Goal: Task Accomplishment & Management: Complete application form

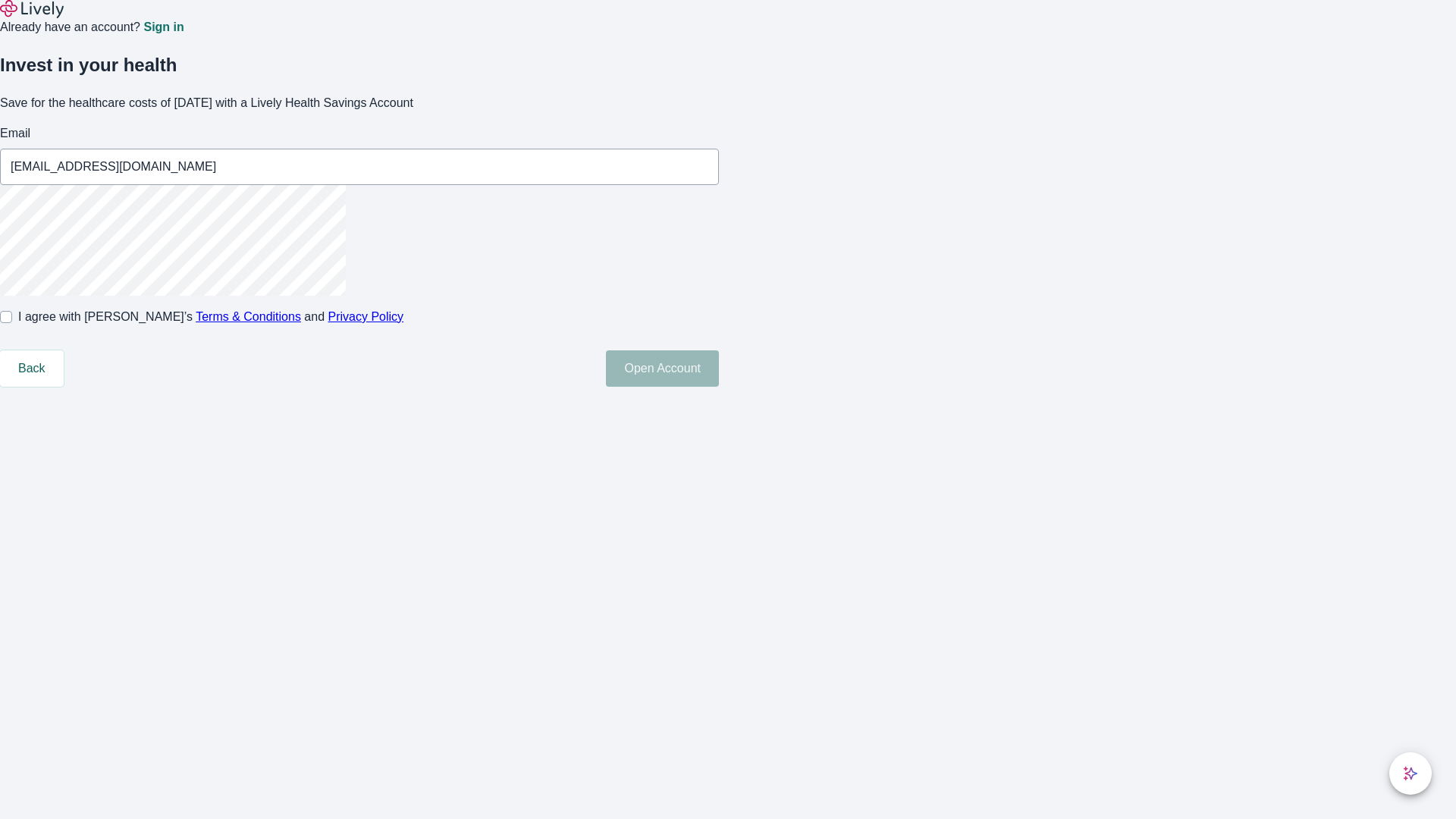
click at [13, 323] on input "I agree with Lively’s Terms & Conditions and Privacy Policy" at bounding box center [6, 317] width 13 height 13
checkbox input "true"
click at [719, 386] on button "Open Account" at bounding box center [662, 369] width 113 height 37
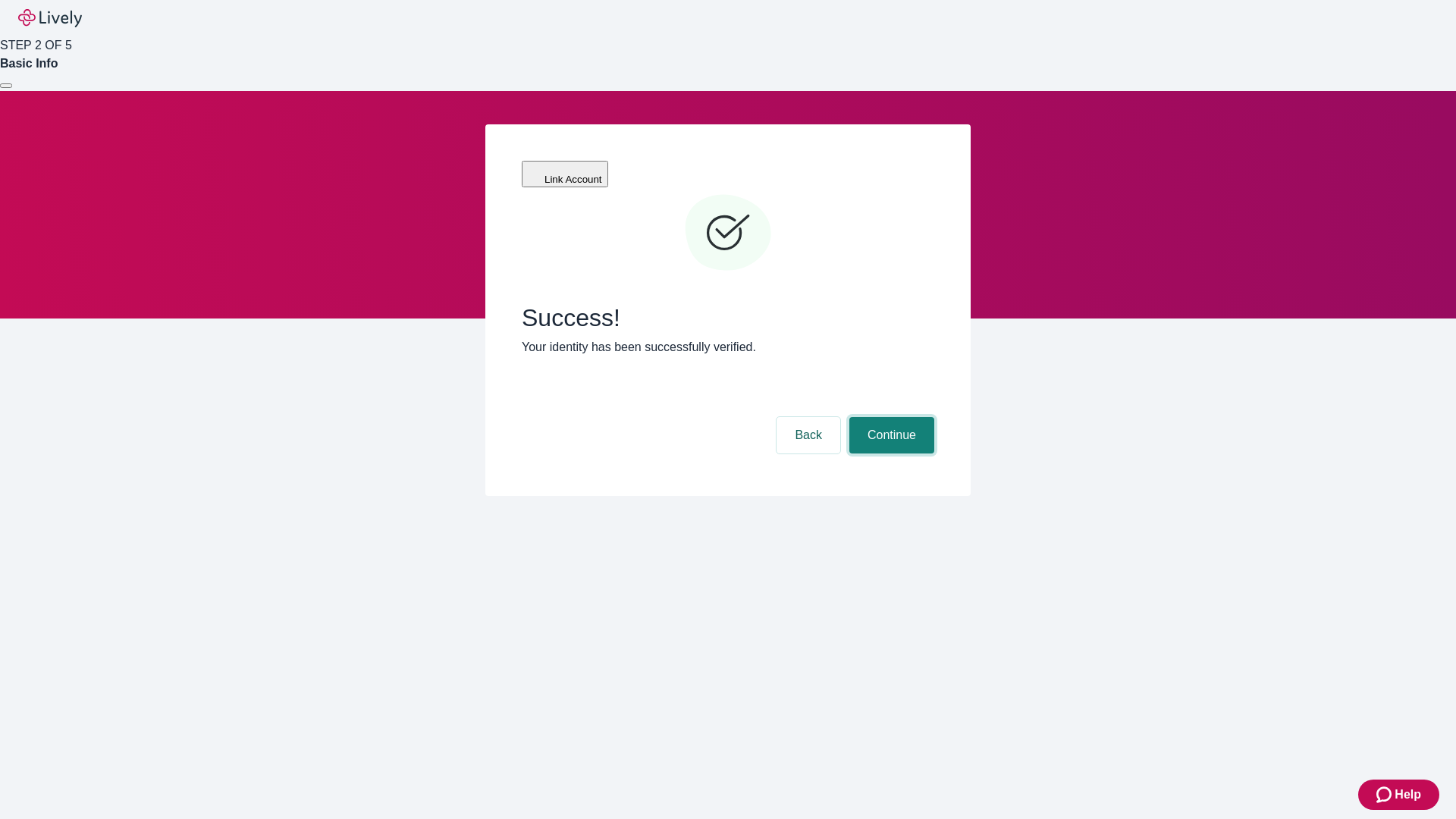
click at [890, 417] on button "Continue" at bounding box center [892, 436] width 85 height 37
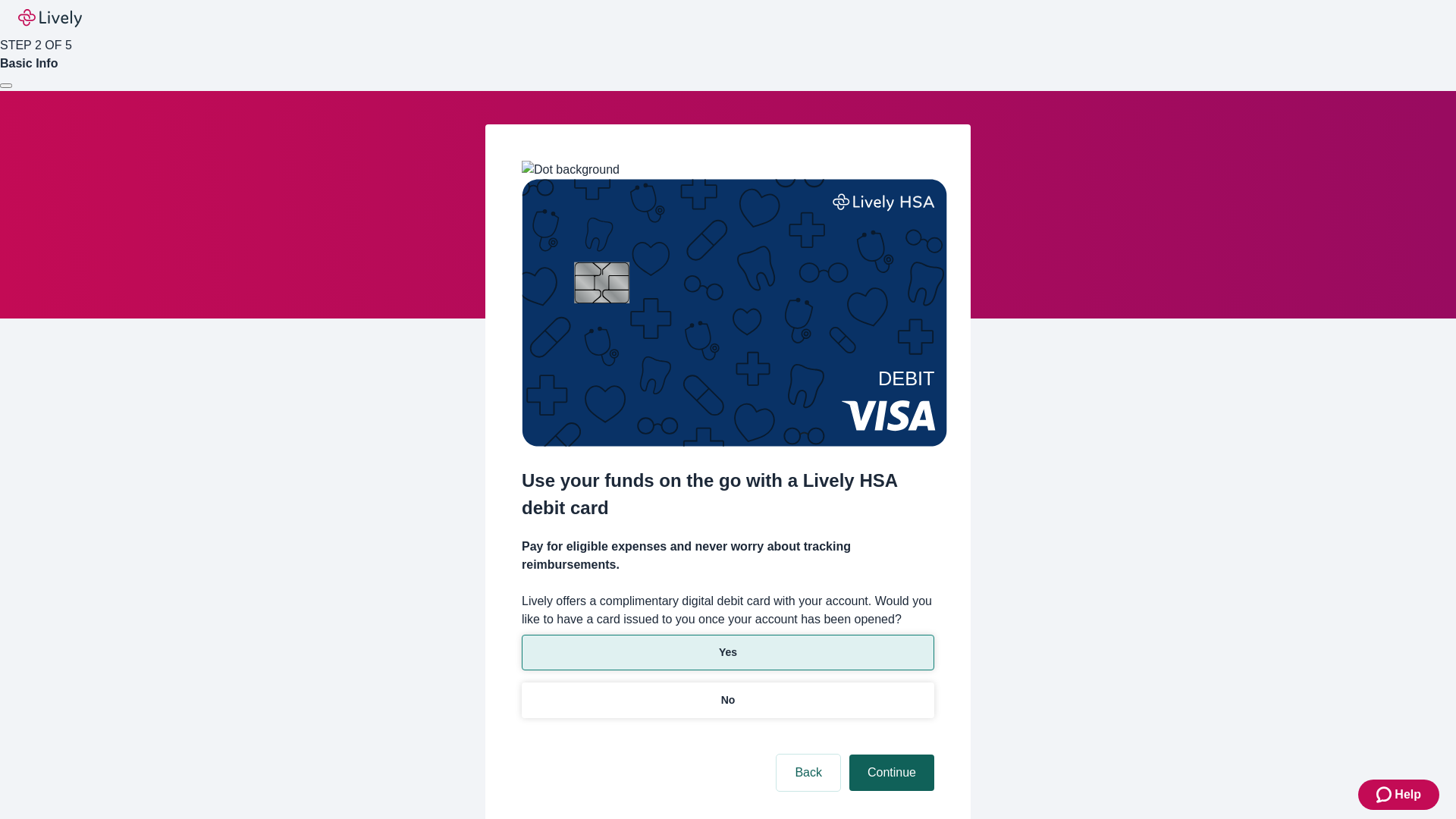
click at [728, 644] on p "Yes" at bounding box center [728, 652] width 18 height 15
click at [890, 754] on button "Continue" at bounding box center [892, 773] width 85 height 37
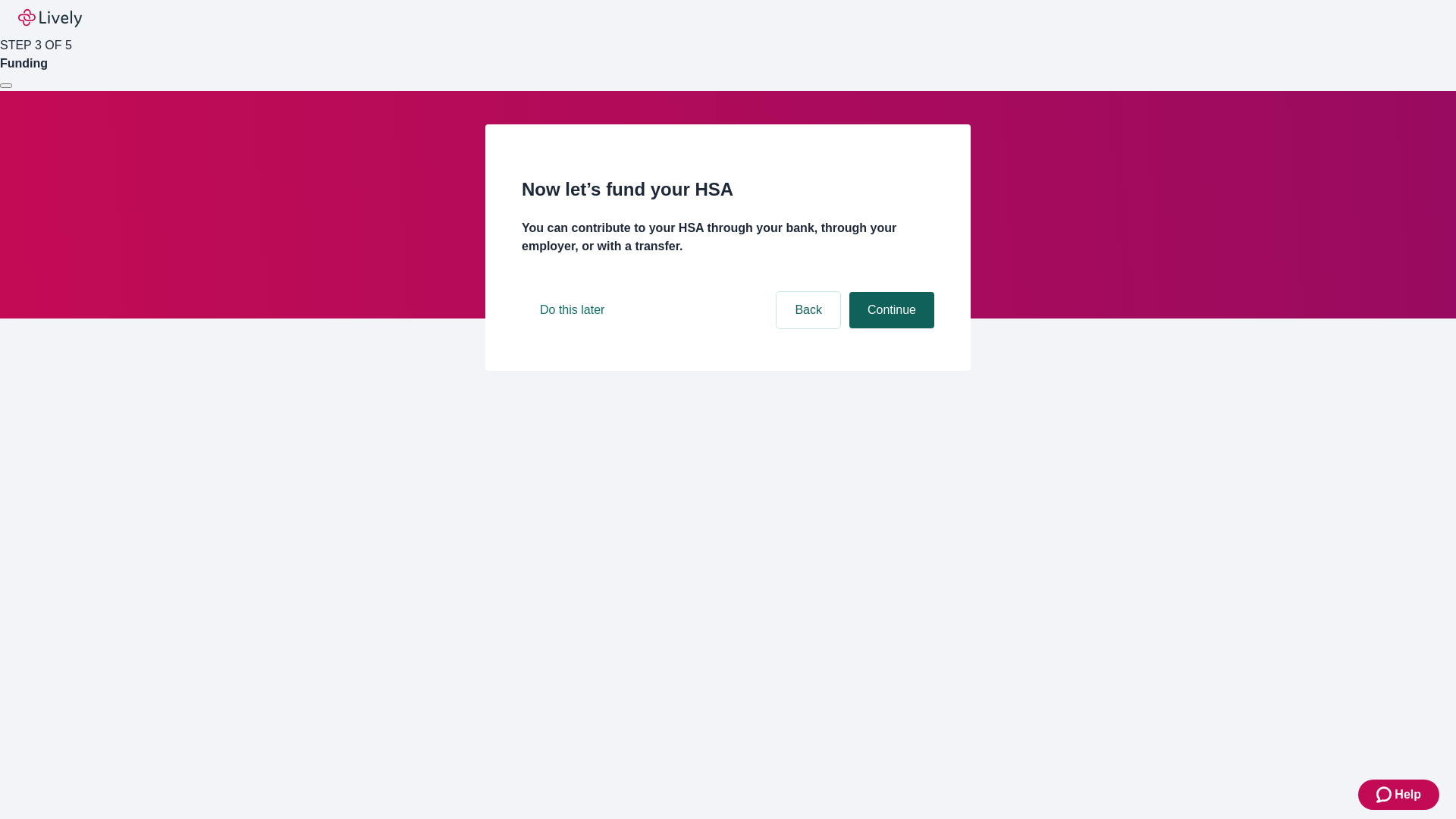
click at [890, 328] on button "Continue" at bounding box center [892, 310] width 85 height 37
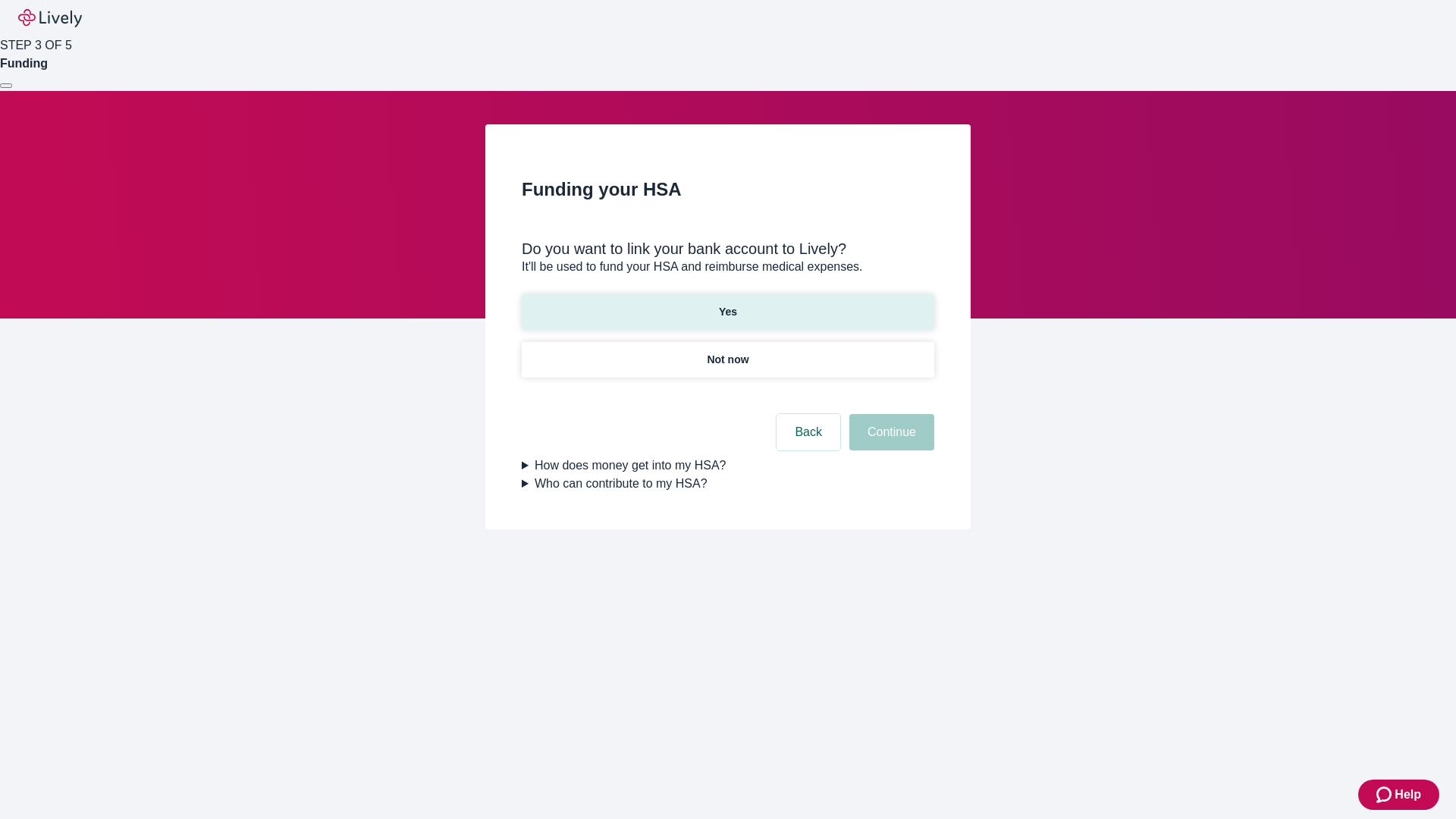
click at [728, 304] on p "Yes" at bounding box center [728, 312] width 18 height 15
click at [890, 414] on button "Continue" at bounding box center [892, 433] width 85 height 37
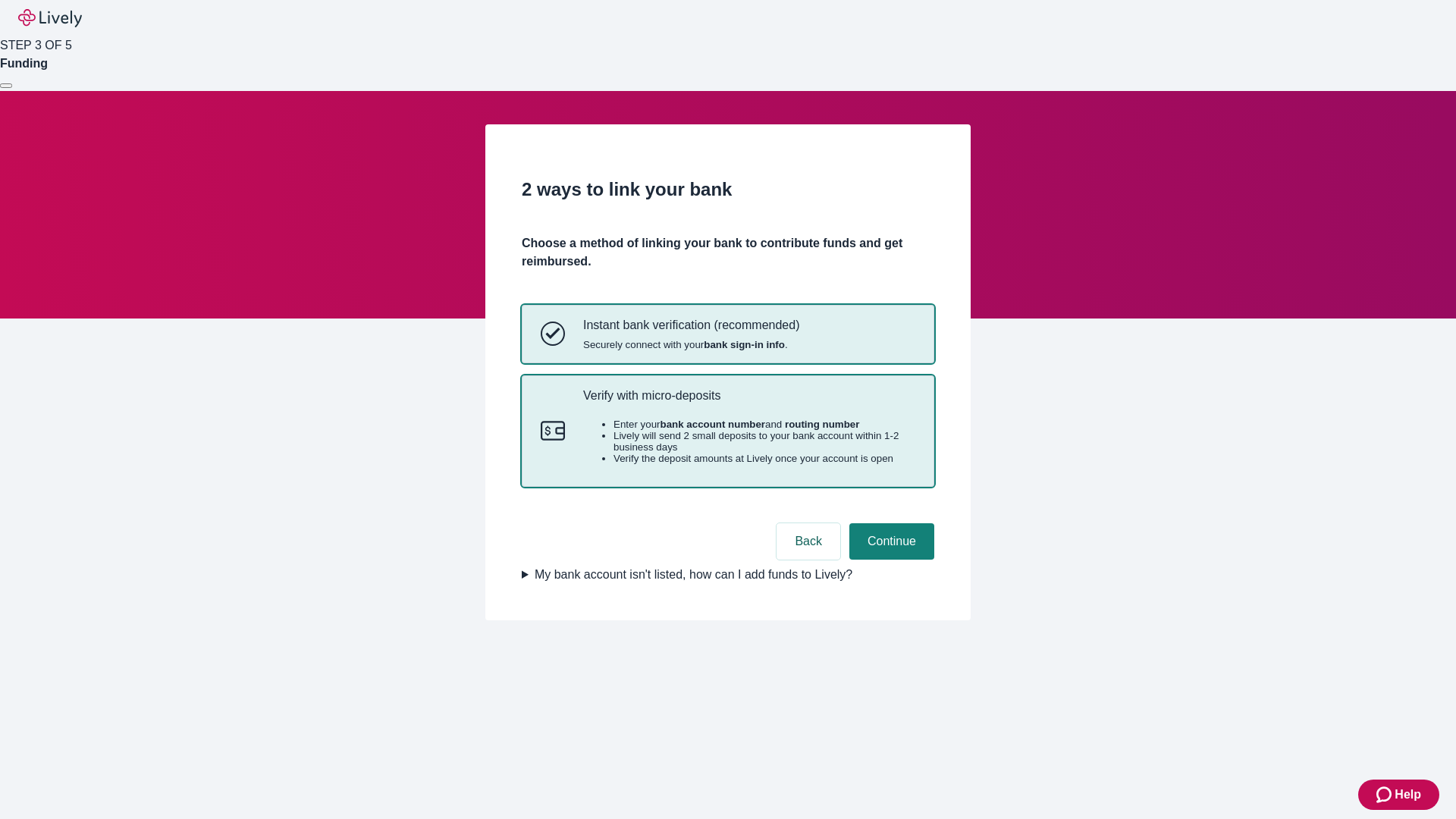
click at [749, 403] on p "Verify with micro-deposits" at bounding box center [750, 395] width 332 height 14
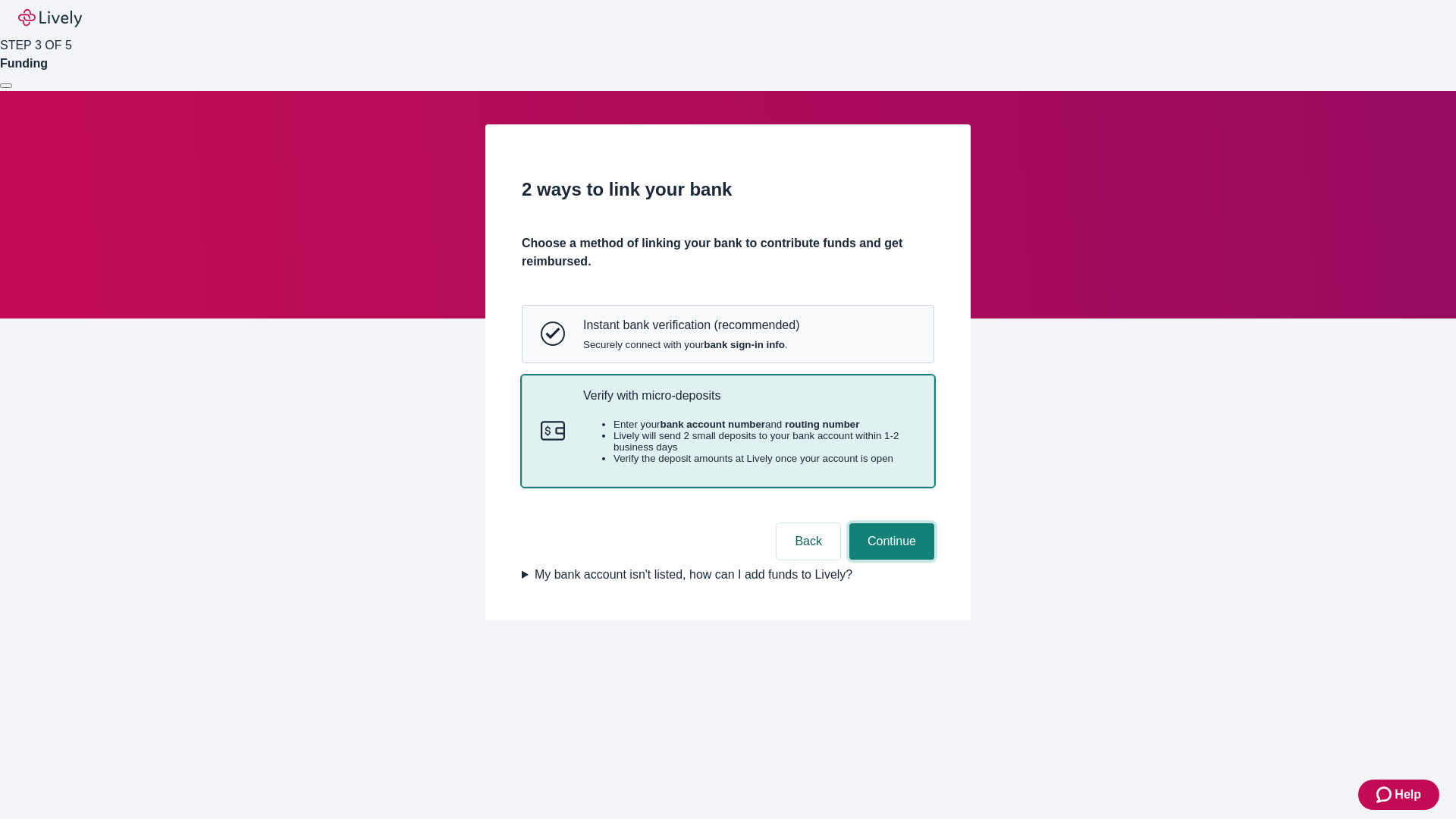
click at [890, 559] on button "Continue" at bounding box center [892, 542] width 85 height 37
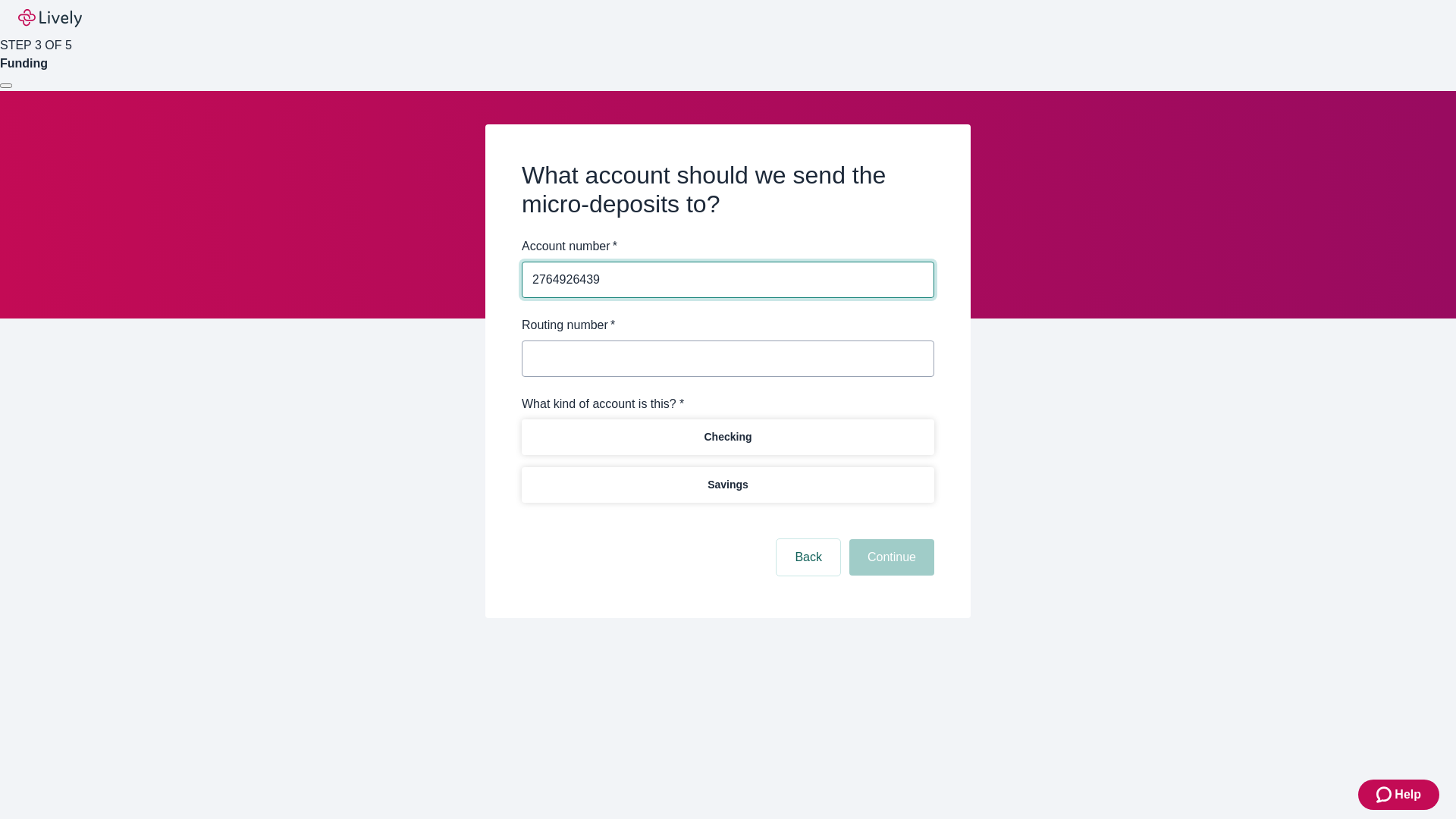
type input "2764926439"
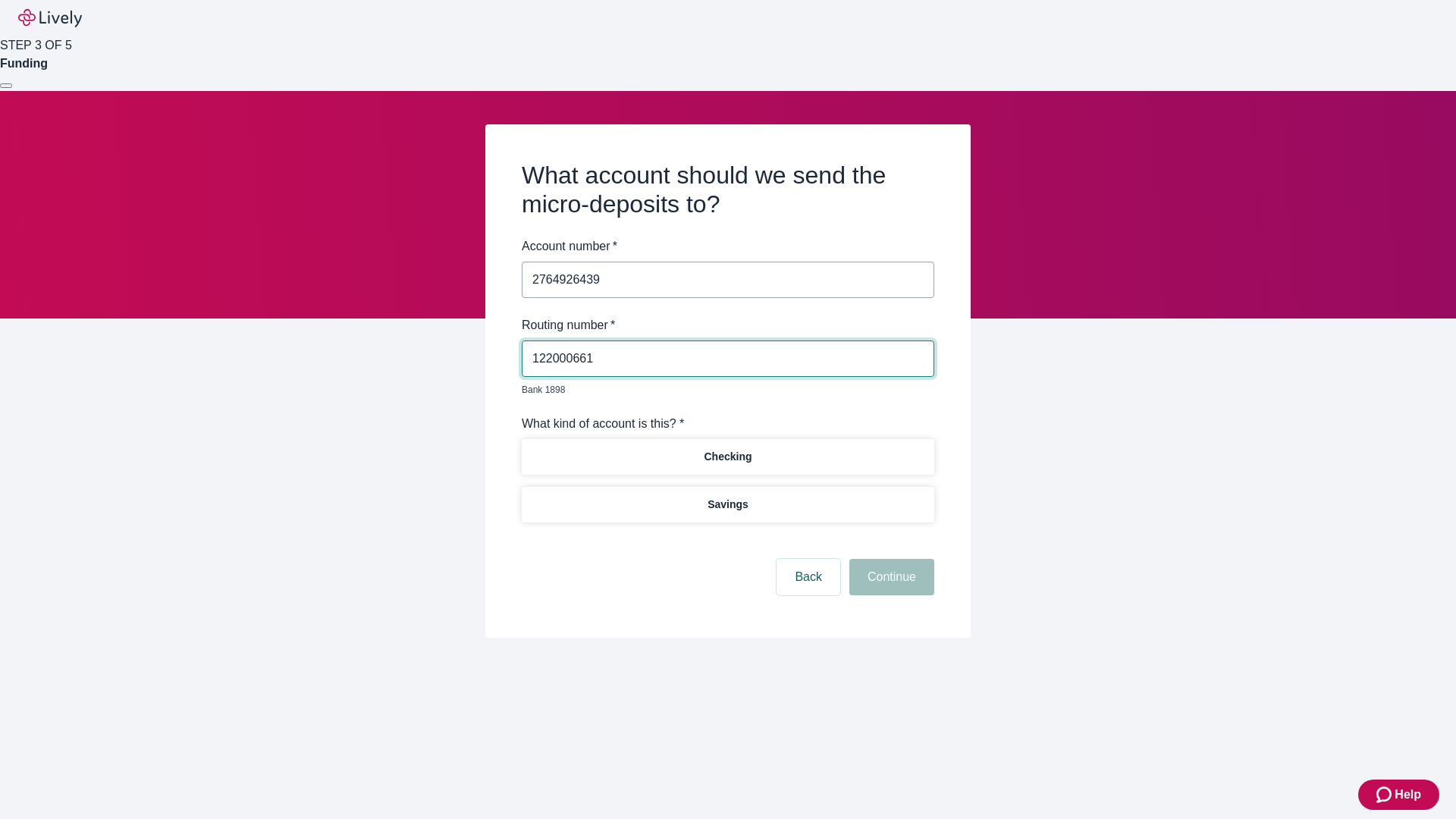
type input "122000661"
click at [728, 449] on p "Checking" at bounding box center [727, 457] width 47 height 15
click at [890, 559] on button "Continue" at bounding box center [892, 577] width 85 height 37
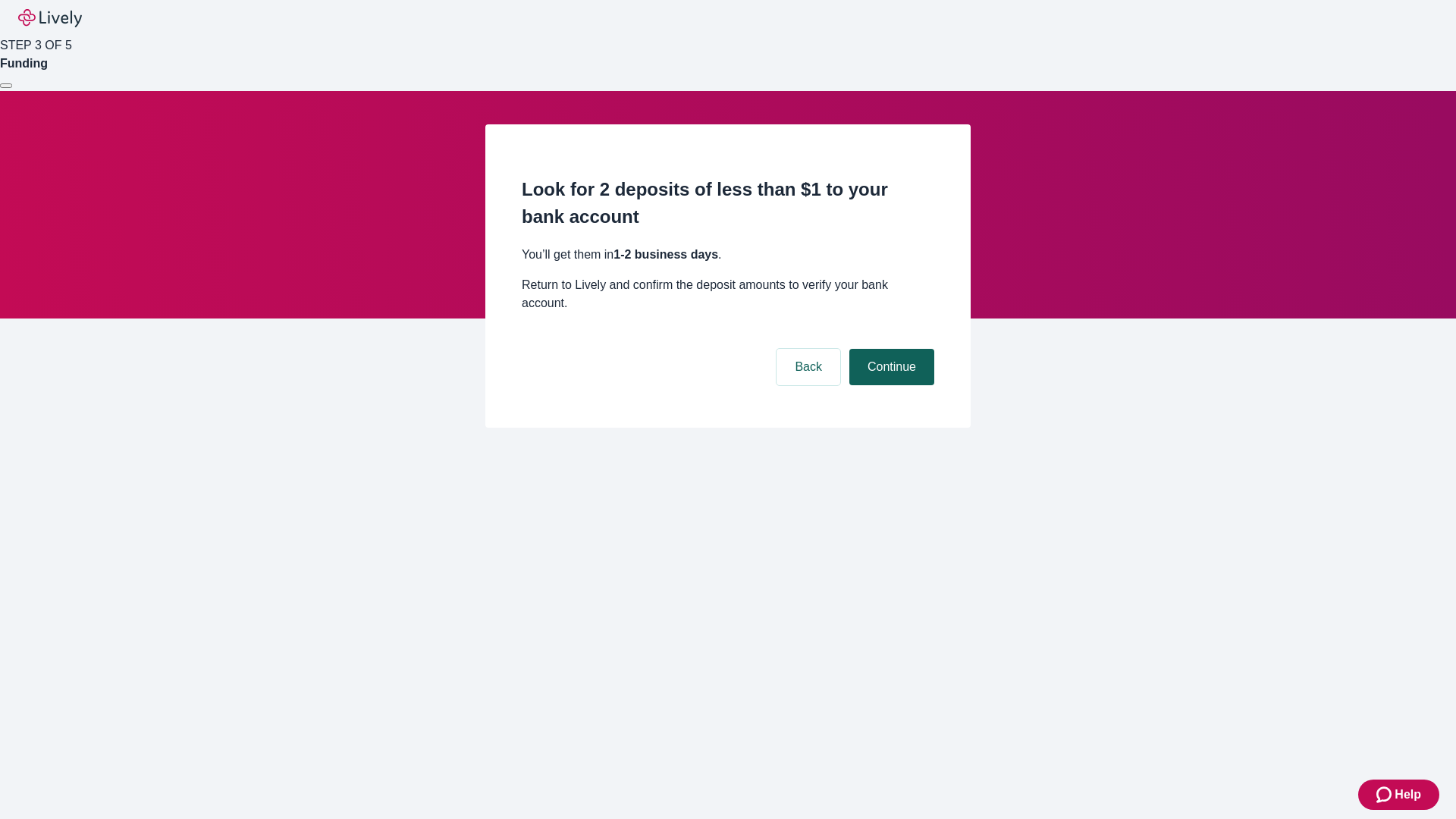
click at [890, 349] on button "Continue" at bounding box center [892, 367] width 85 height 37
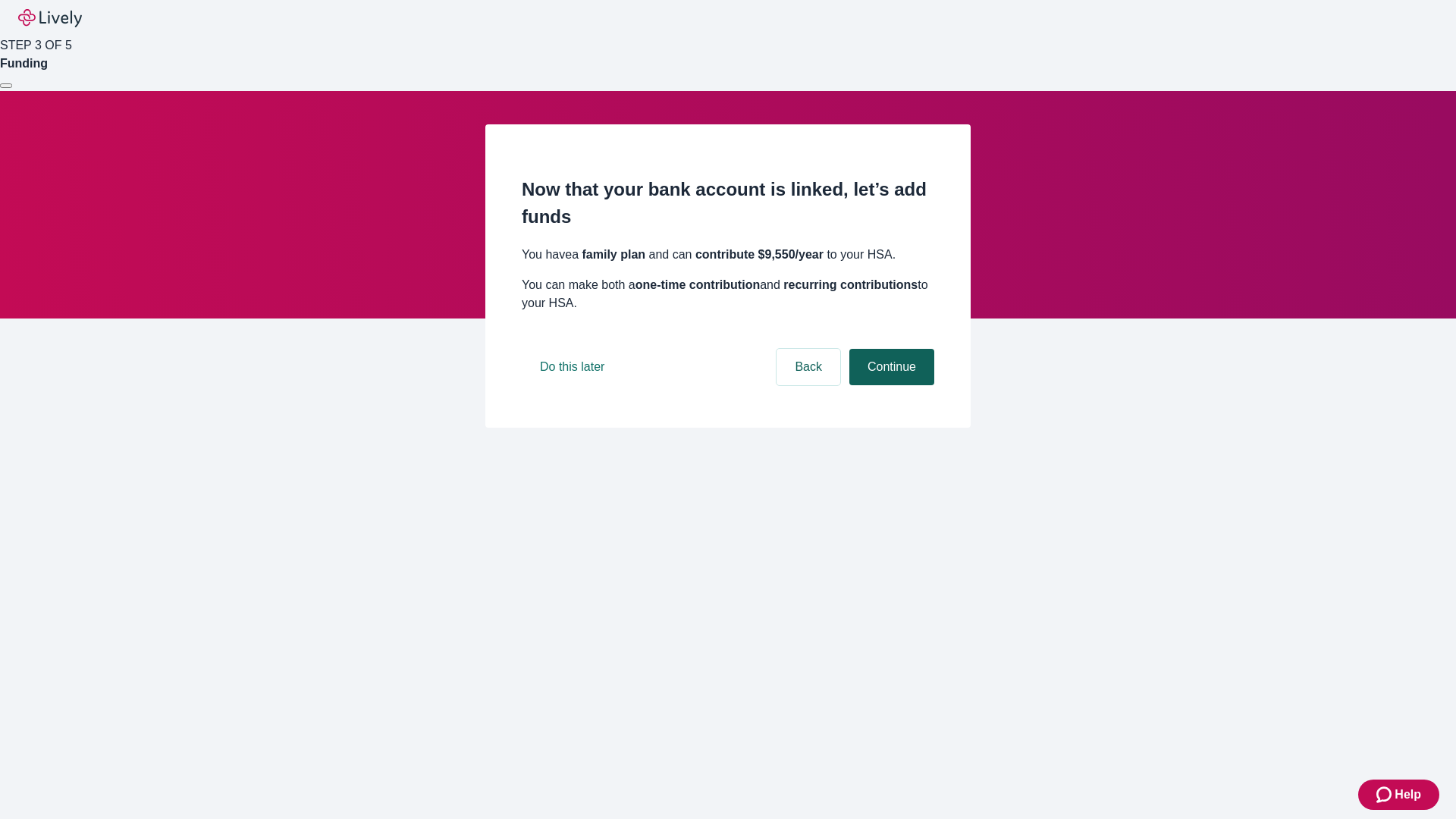
click at [890, 385] on button "Continue" at bounding box center [892, 367] width 85 height 37
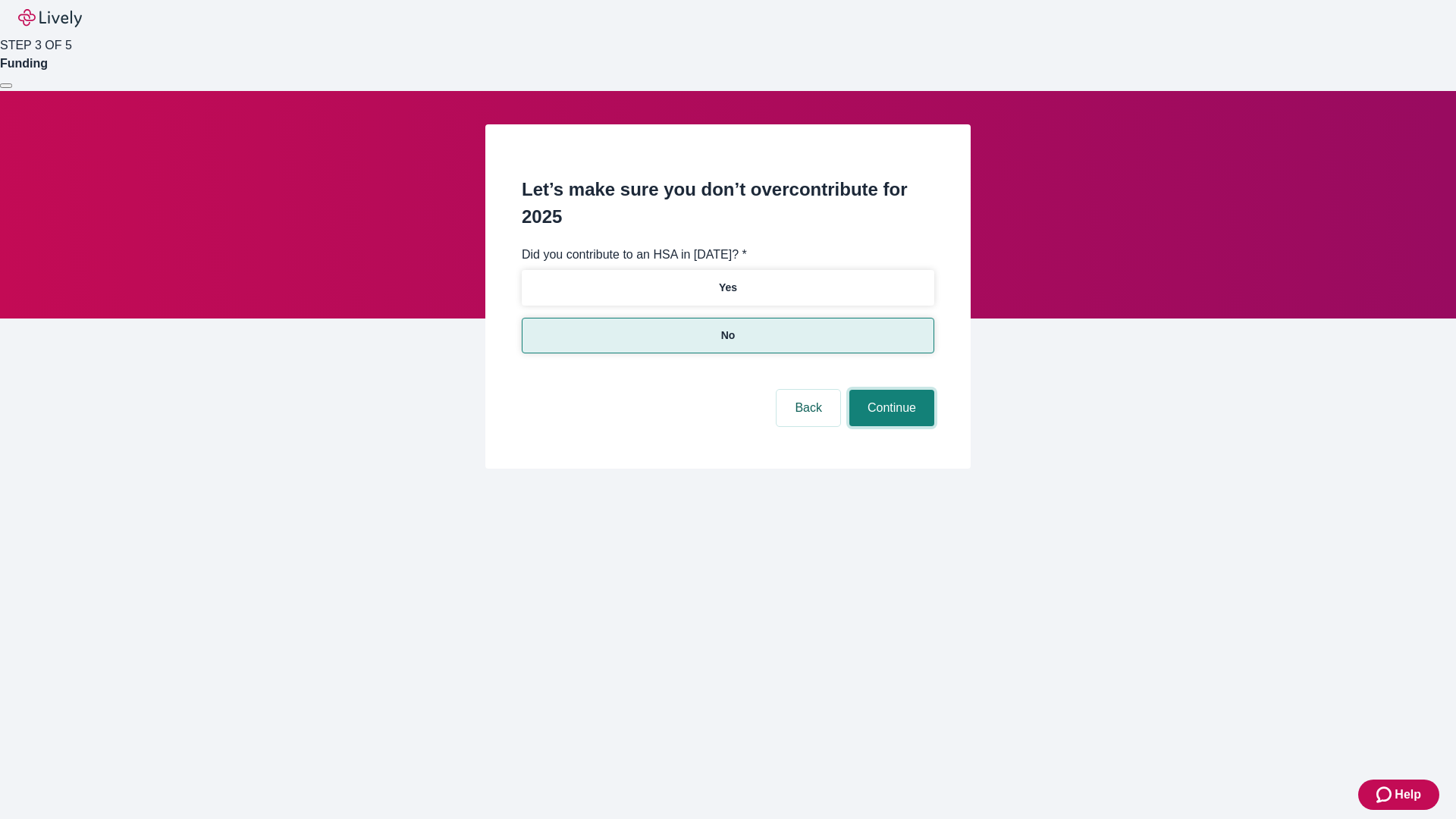
click at [890, 389] on button "Continue" at bounding box center [892, 408] width 85 height 37
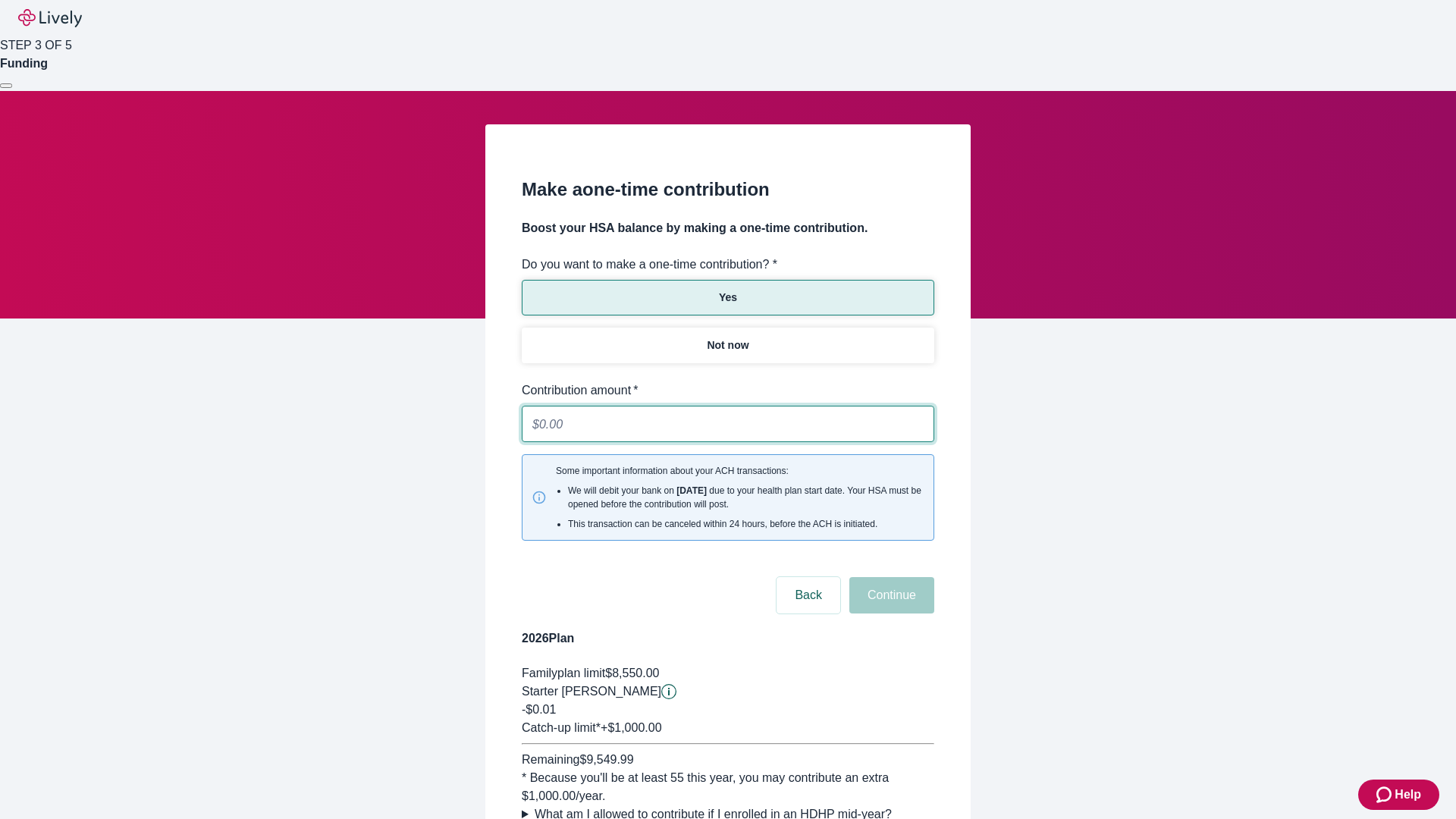
type input "0.01"
click at [890, 577] on button "Continue" at bounding box center [892, 595] width 85 height 37
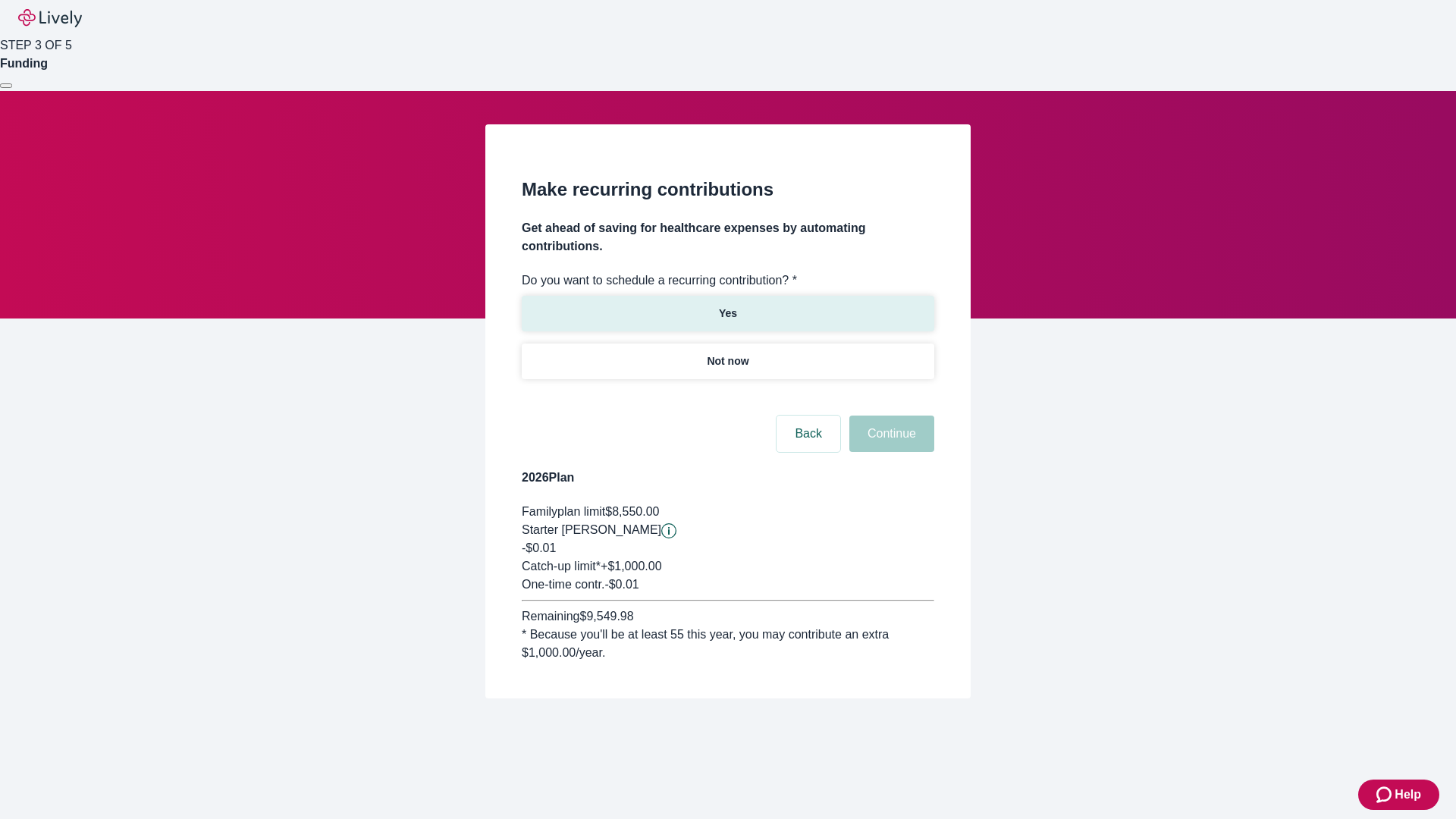
click at [728, 305] on p "Yes" at bounding box center [728, 313] width 18 height 15
click at [728, 397] on body "Help STEP 3 OF 5 Funding Make recurring contributions Get ahead of saving for h…" at bounding box center [728, 385] width 1456 height 771
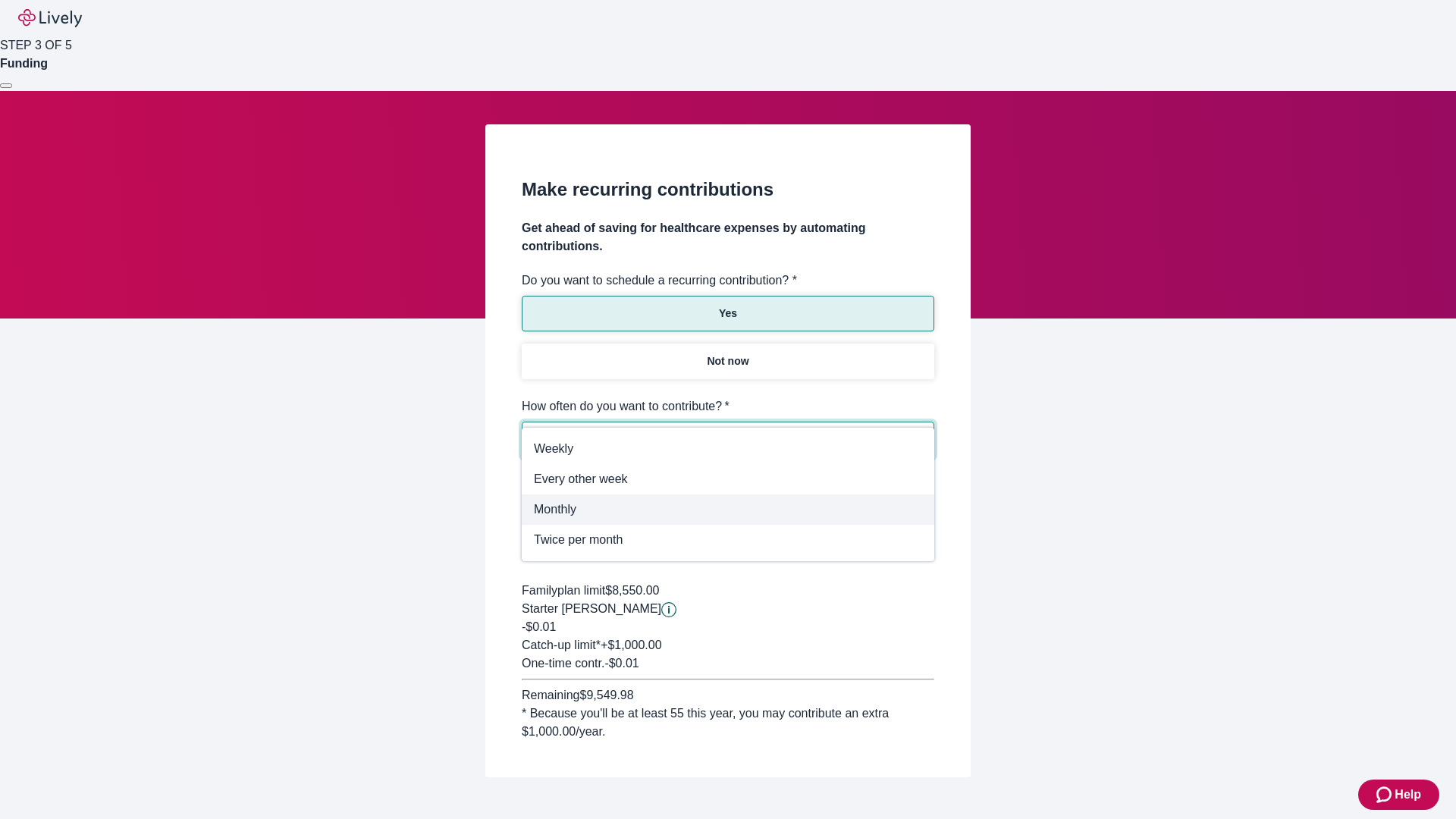
click at [728, 509] on span "Monthly" at bounding box center [728, 509] width 388 height 18
type input "Monthly"
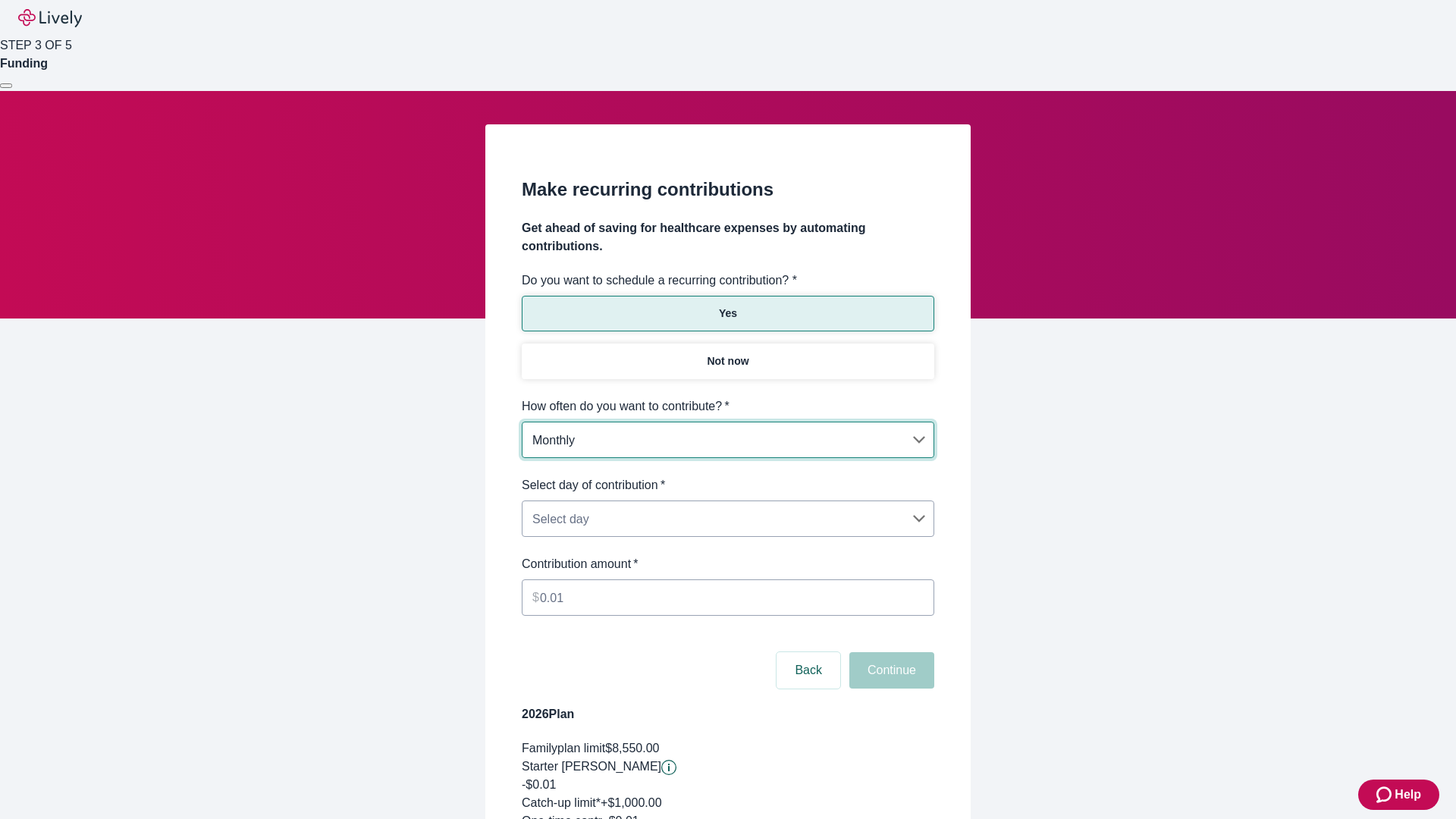
click at [728, 476] on body "Help STEP 3 OF 5 Funding Make recurring contributions Get ahead of saving for h…" at bounding box center [728, 503] width 1456 height 1007
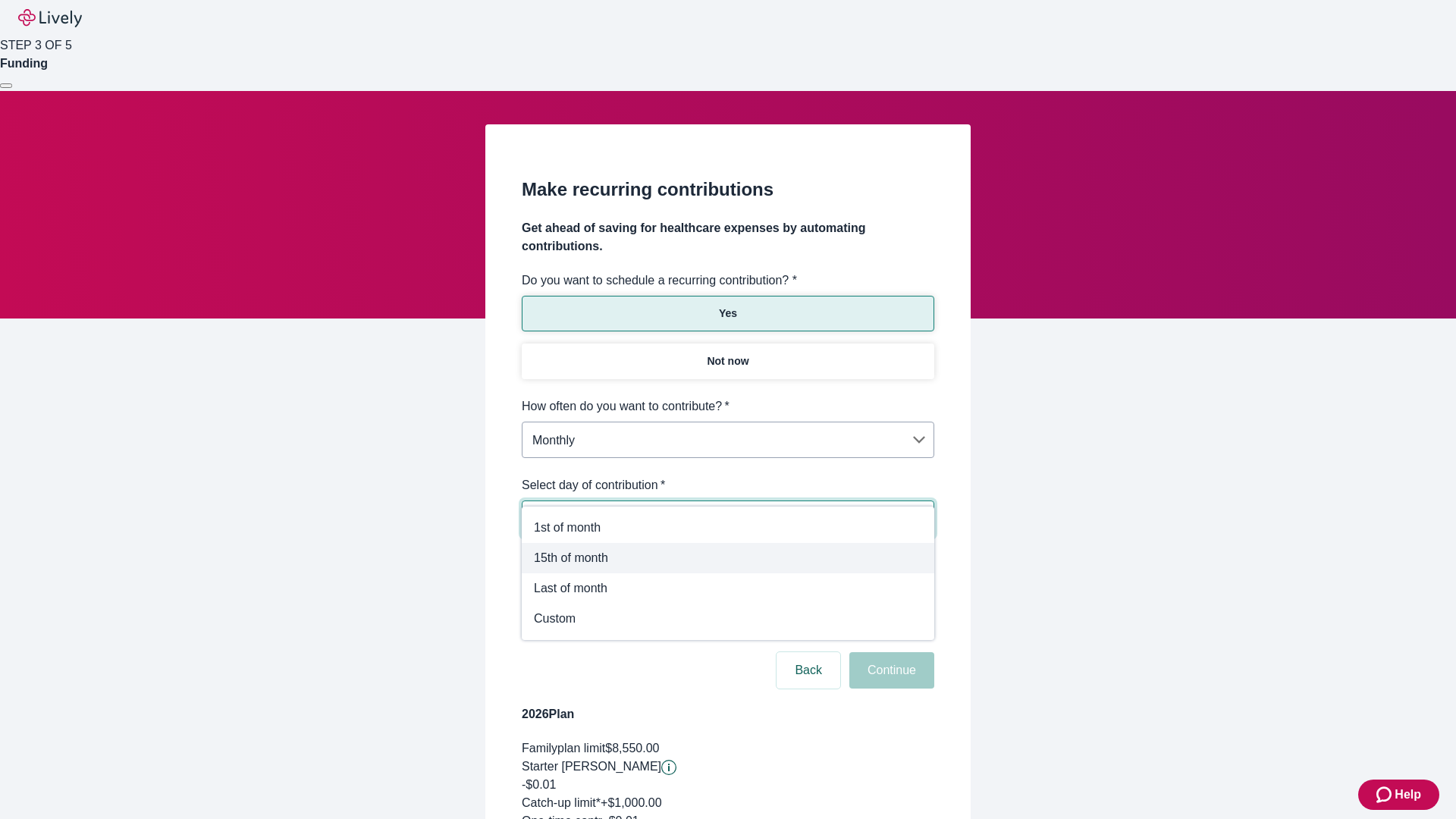
click at [728, 558] on span "15th of month" at bounding box center [728, 557] width 388 height 18
type input "Monthly15th"
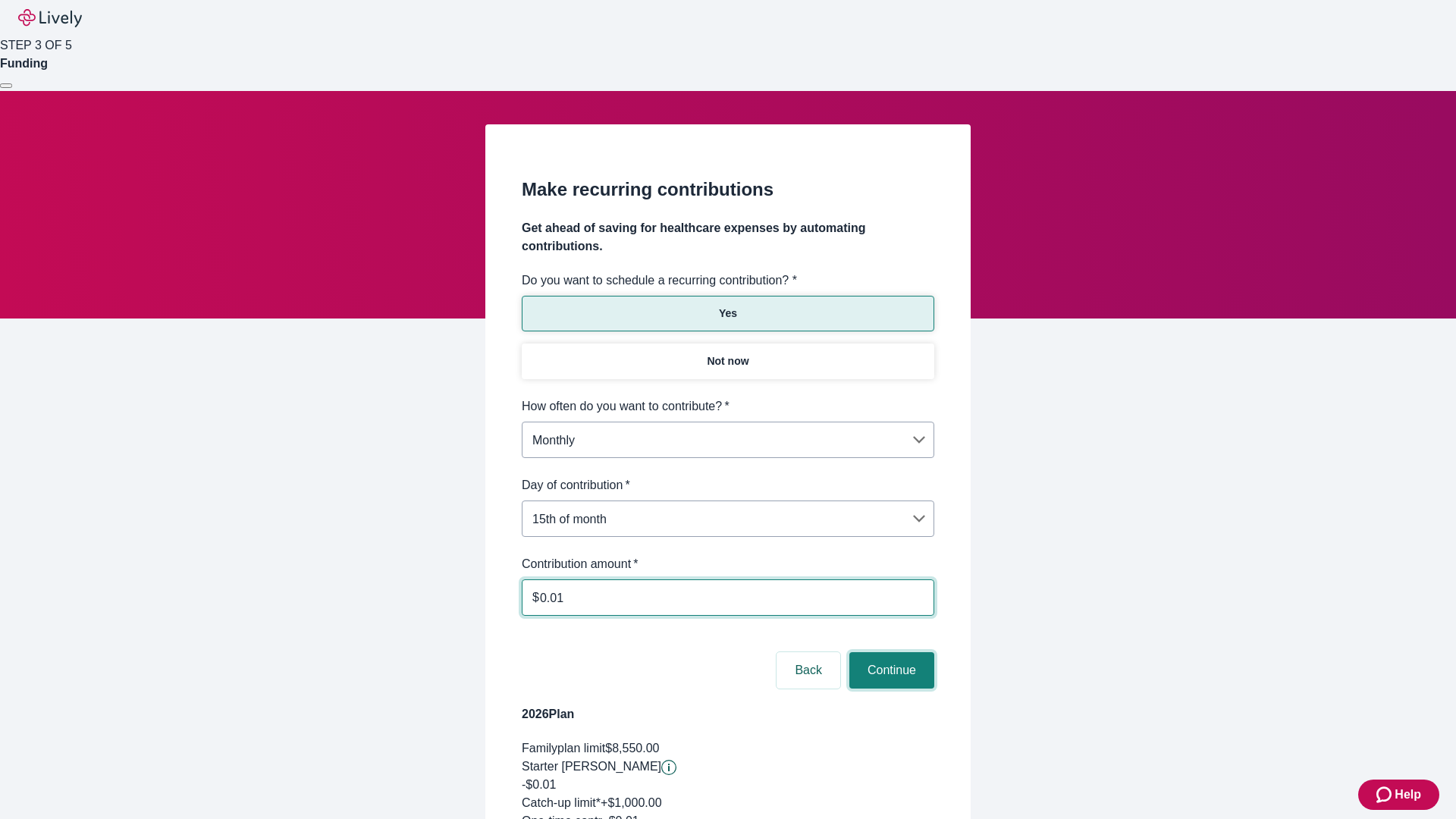
click at [890, 652] on button "Continue" at bounding box center [892, 670] width 85 height 37
